Goal: Transaction & Acquisition: Purchase product/service

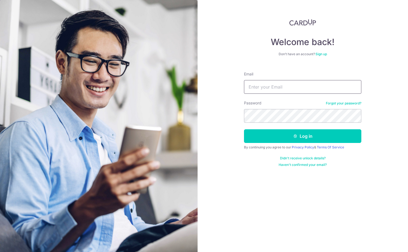
click at [257, 85] on input "Email" at bounding box center [302, 87] width 117 height 14
type input "dewitiara@gmail.com"
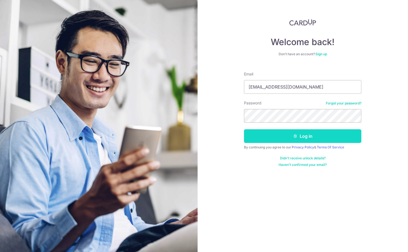
click at [268, 133] on button "Log in" at bounding box center [302, 136] width 117 height 14
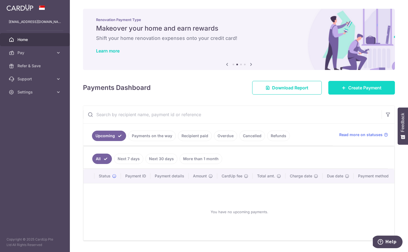
click at [348, 91] on span "Create Payment" at bounding box center [364, 87] width 33 height 7
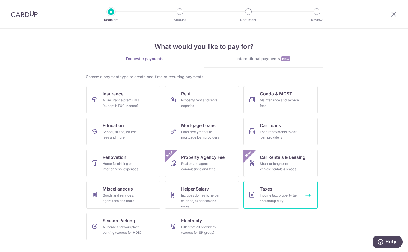
click at [280, 191] on link "Taxes Income tax, property tax and stamp duty" at bounding box center [280, 194] width 74 height 27
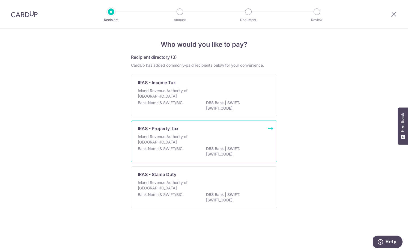
click at [173, 143] on p "Inland Revenue Authority of Singapore" at bounding box center [167, 139] width 58 height 11
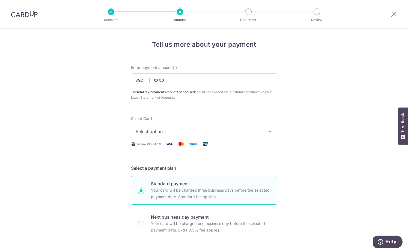
type input "833.33"
click at [164, 130] on span "Select option" at bounding box center [199, 131] width 127 height 7
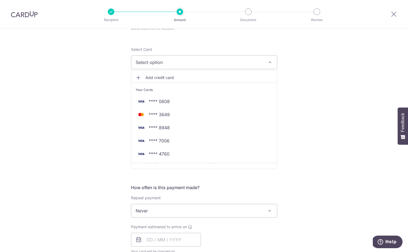
scroll to position [70, 0]
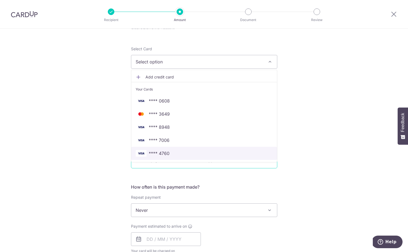
click at [162, 148] on link "**** 4760" at bounding box center [204, 153] width 146 height 13
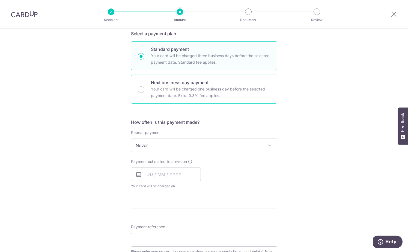
scroll to position [135, 0]
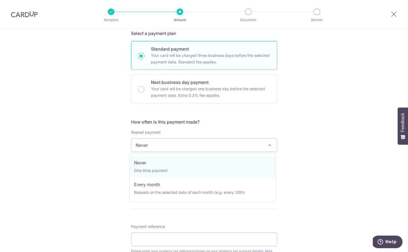
click at [168, 143] on span "Never" at bounding box center [204, 144] width 146 height 13
click at [115, 161] on div "Tell us more about your payment Enter payment amount SGD 833.33 833.33 The tota…" at bounding box center [204, 147] width 408 height 507
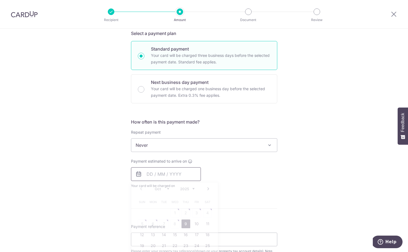
click at [151, 172] on input "text" at bounding box center [166, 174] width 70 height 14
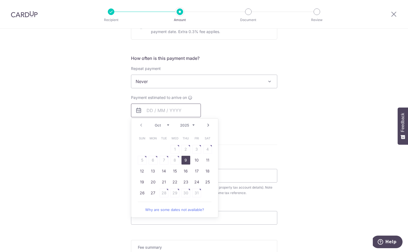
scroll to position [199, 0]
click at [273, 144] on hr at bounding box center [204, 144] width 146 height 0
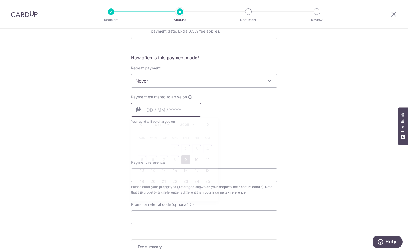
click at [159, 110] on input "text" at bounding box center [166, 110] width 70 height 14
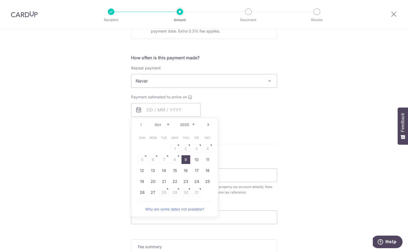
click at [184, 161] on link "9" at bounding box center [185, 159] width 9 height 9
type input "[DATE]"
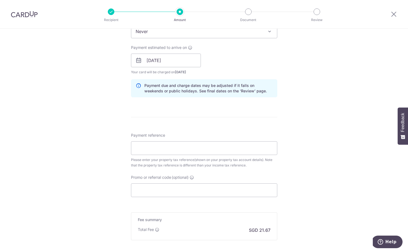
scroll to position [249, 0]
click at [192, 151] on input "Payment reference" at bounding box center [204, 148] width 146 height 14
type input "5172939K"
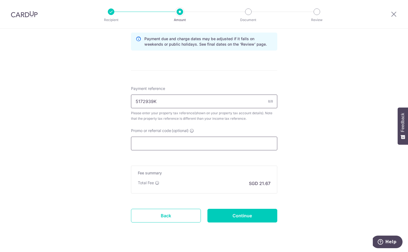
scroll to position [302, 0]
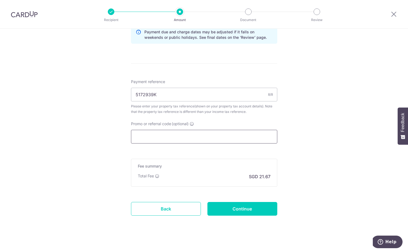
click at [150, 130] on input "Promo or referral code (optional)" at bounding box center [204, 137] width 146 height 14
type input "t"
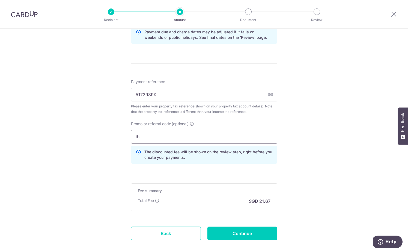
type input "t"
type input "THANKYOU"
click at [244, 225] on form "Enter payment amount SGD 833.33 833.33 The total tax payment amounts scheduled …" at bounding box center [204, 9] width 146 height 492
click at [245, 230] on input "Continue" at bounding box center [242, 233] width 70 height 14
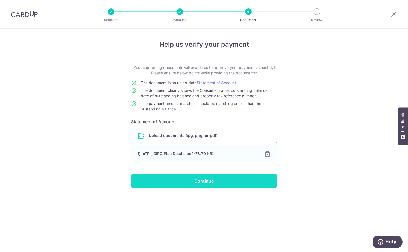
click at [223, 179] on input "Continue" at bounding box center [204, 181] width 146 height 14
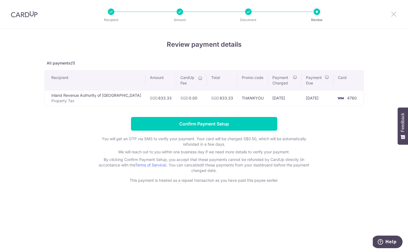
click at [394, 14] on icon at bounding box center [394, 14] width 7 height 7
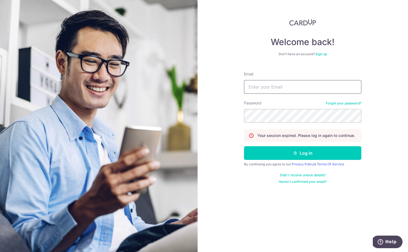
click at [287, 84] on input "Email" at bounding box center [302, 87] width 117 height 14
